Goal: Information Seeking & Learning: Learn about a topic

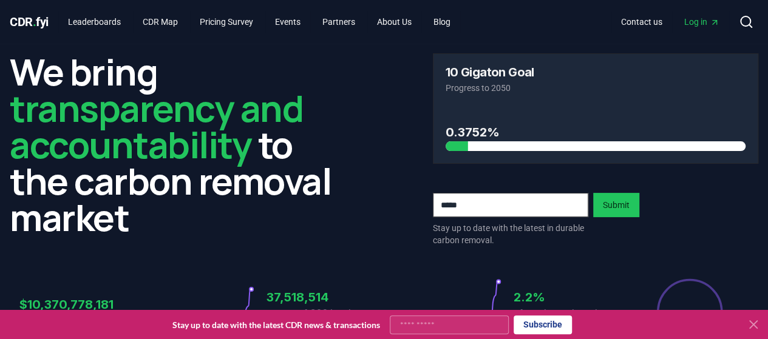
drag, startPoint x: 232, startPoint y: 25, endPoint x: 370, endPoint y: 54, distance: 140.7
click at [370, 54] on div "We bring transparency and accountability to the carbon removal market 10 Gigato…" at bounding box center [384, 149] width 748 height 193
click at [257, 24] on link "Pricing Survey" at bounding box center [226, 22] width 73 height 22
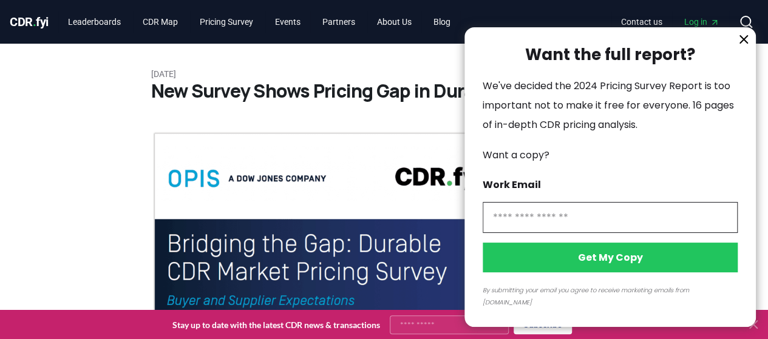
click at [86, 25] on div at bounding box center [384, 169] width 768 height 339
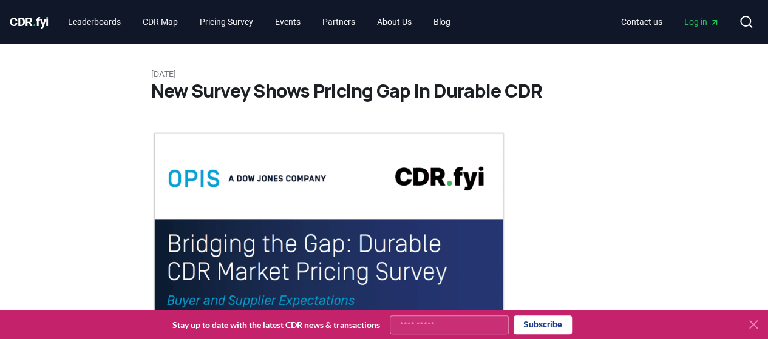
click at [89, 19] on div at bounding box center [384, 169] width 768 height 339
click at [38, 29] on span "CDR . fyi" at bounding box center [29, 22] width 39 height 15
